Goal: Check status: Check status

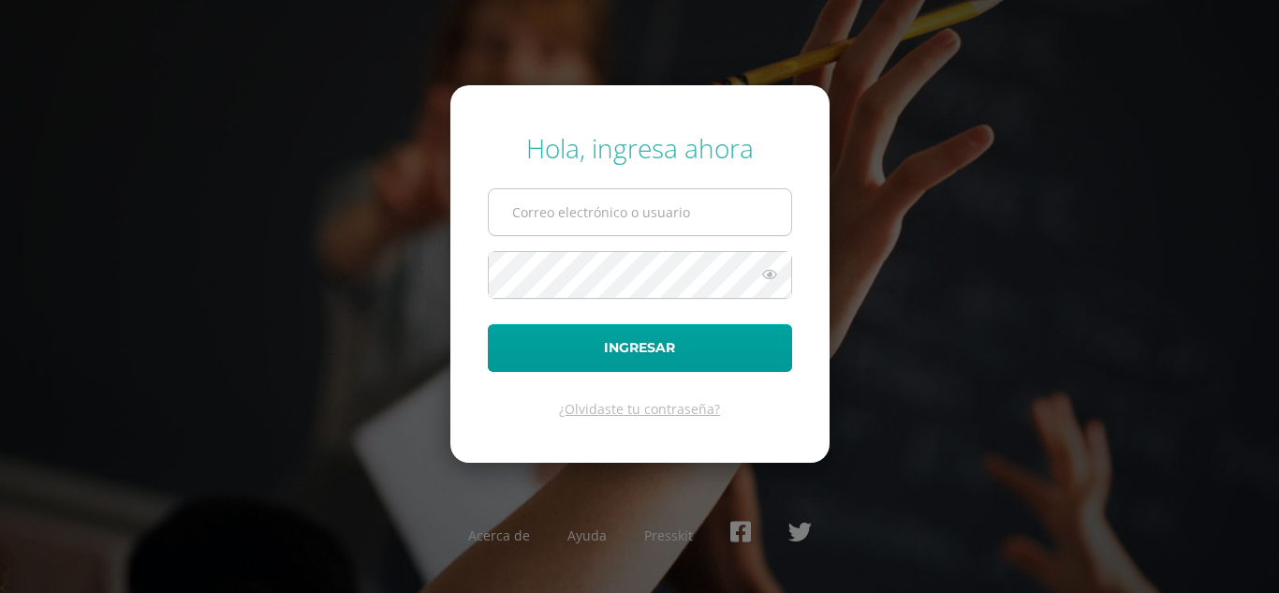
type input "famartinezm@sagradocorazon.edu.gt"
click at [624, 230] on input "famartinezm@sagradocorazon.edu.gt" at bounding box center [640, 212] width 302 height 46
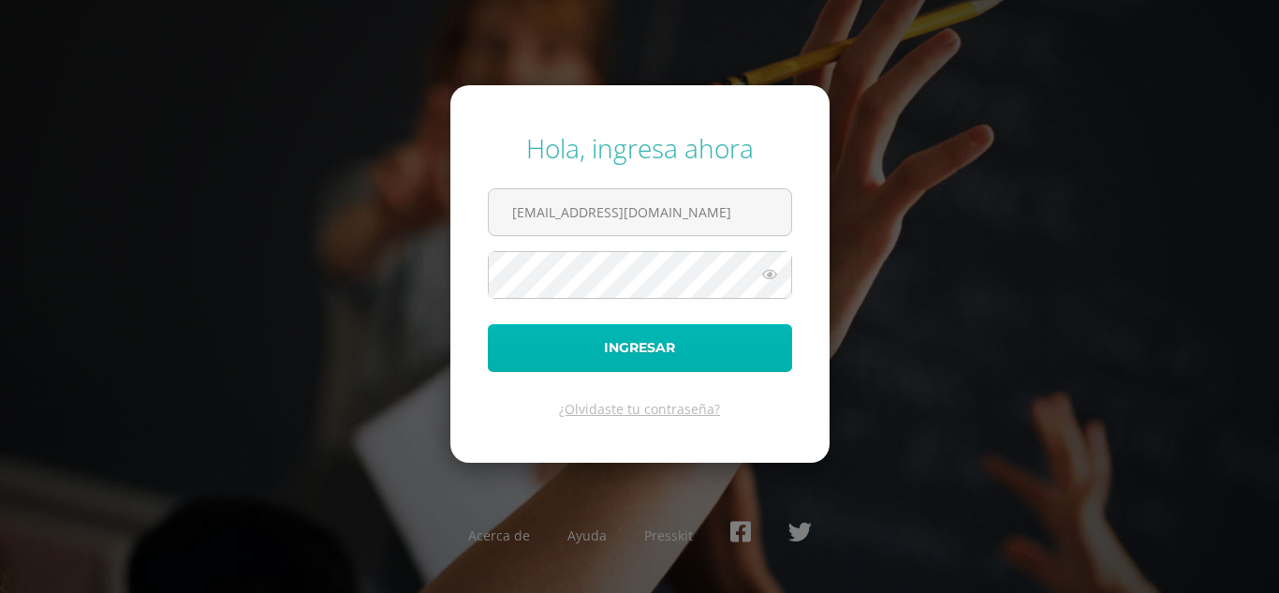
click at [532, 344] on button "Ingresar" at bounding box center [640, 348] width 304 height 48
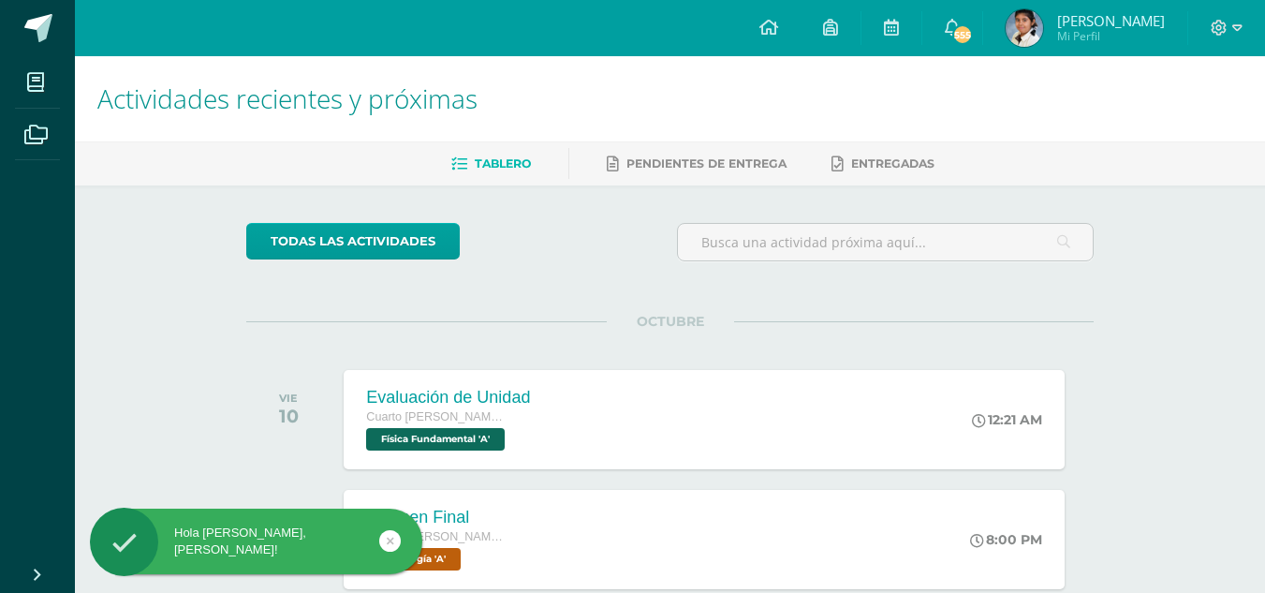
click at [1006, 22] on span "[PERSON_NAME] Mi Perfil" at bounding box center [1085, 27] width 167 height 37
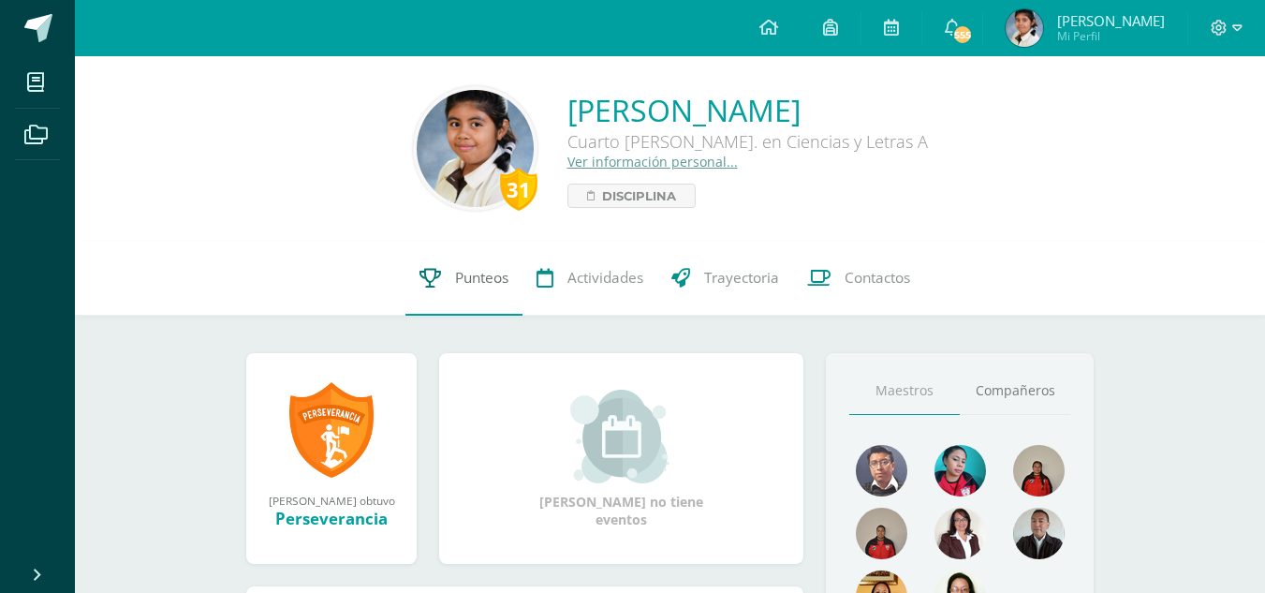
click at [433, 258] on link "Punteos" at bounding box center [463, 278] width 117 height 75
